Goal: Check status: Check status

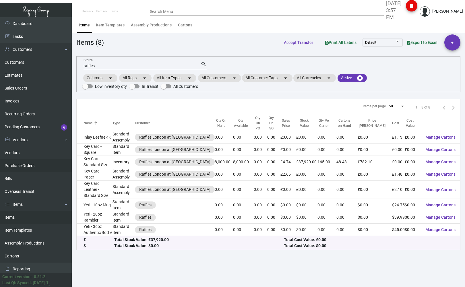
click at [15, 167] on link "Purchase Orders" at bounding box center [36, 165] width 72 height 13
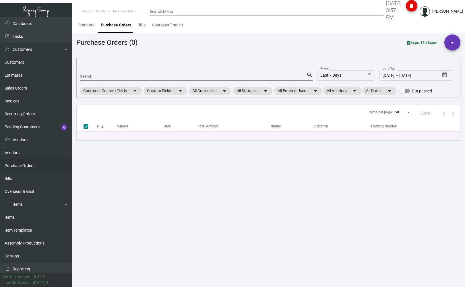
click at [88, 72] on div "Search" at bounding box center [193, 76] width 227 height 9
paste input "P07135"
type input "P07135"
click at [84, 75] on input "P07135" at bounding box center [193, 76] width 227 height 5
type input "7135"
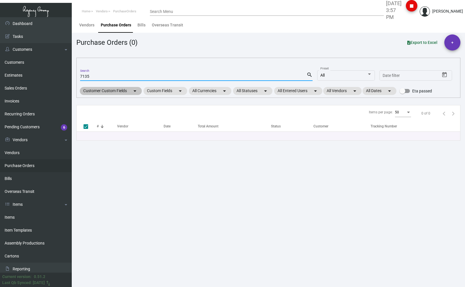
checkbox input "false"
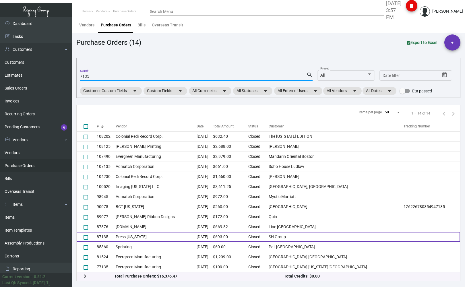
type input "7135"
